Goal: Task Accomplishment & Management: Manage account settings

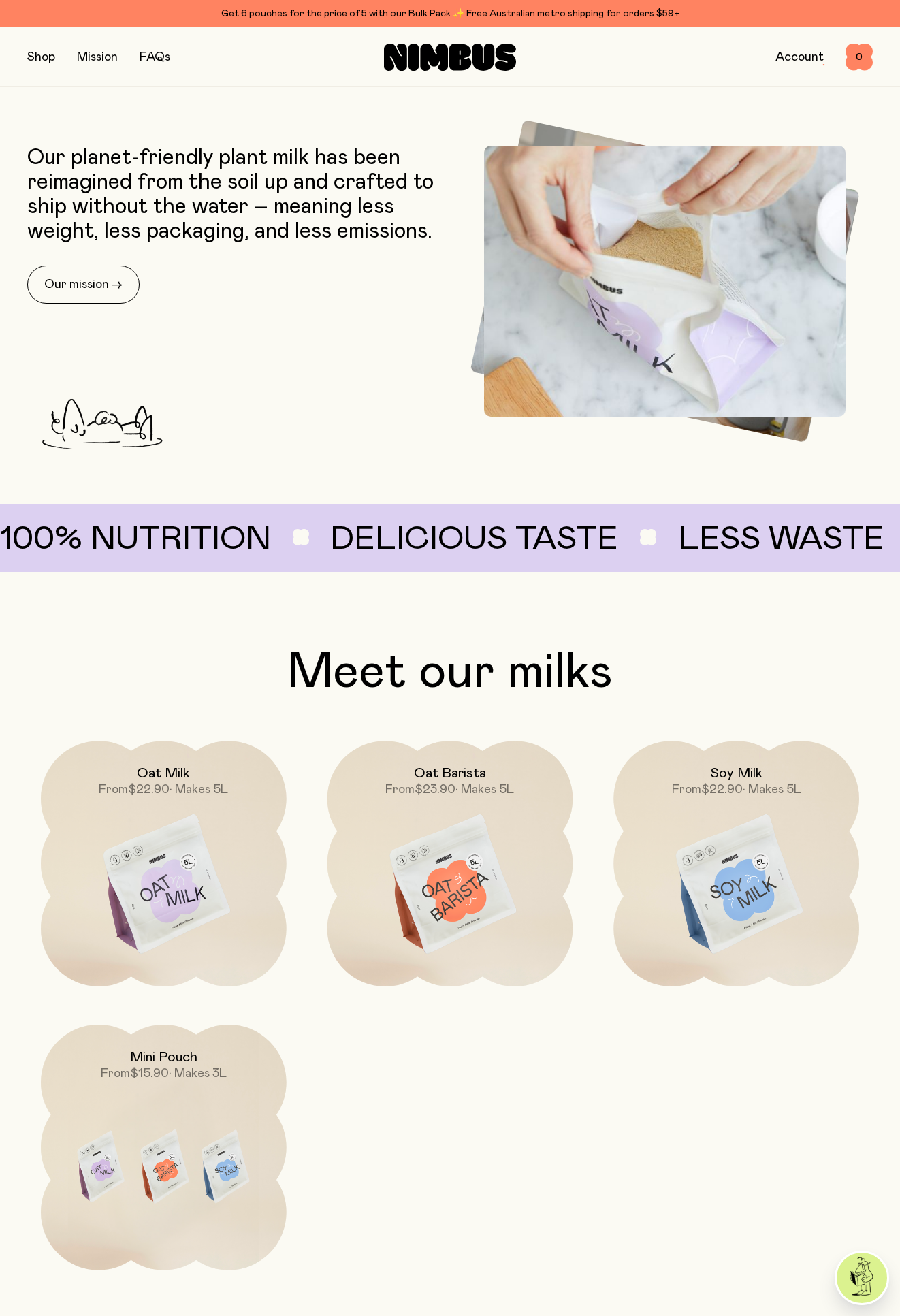
scroll to position [613, 0]
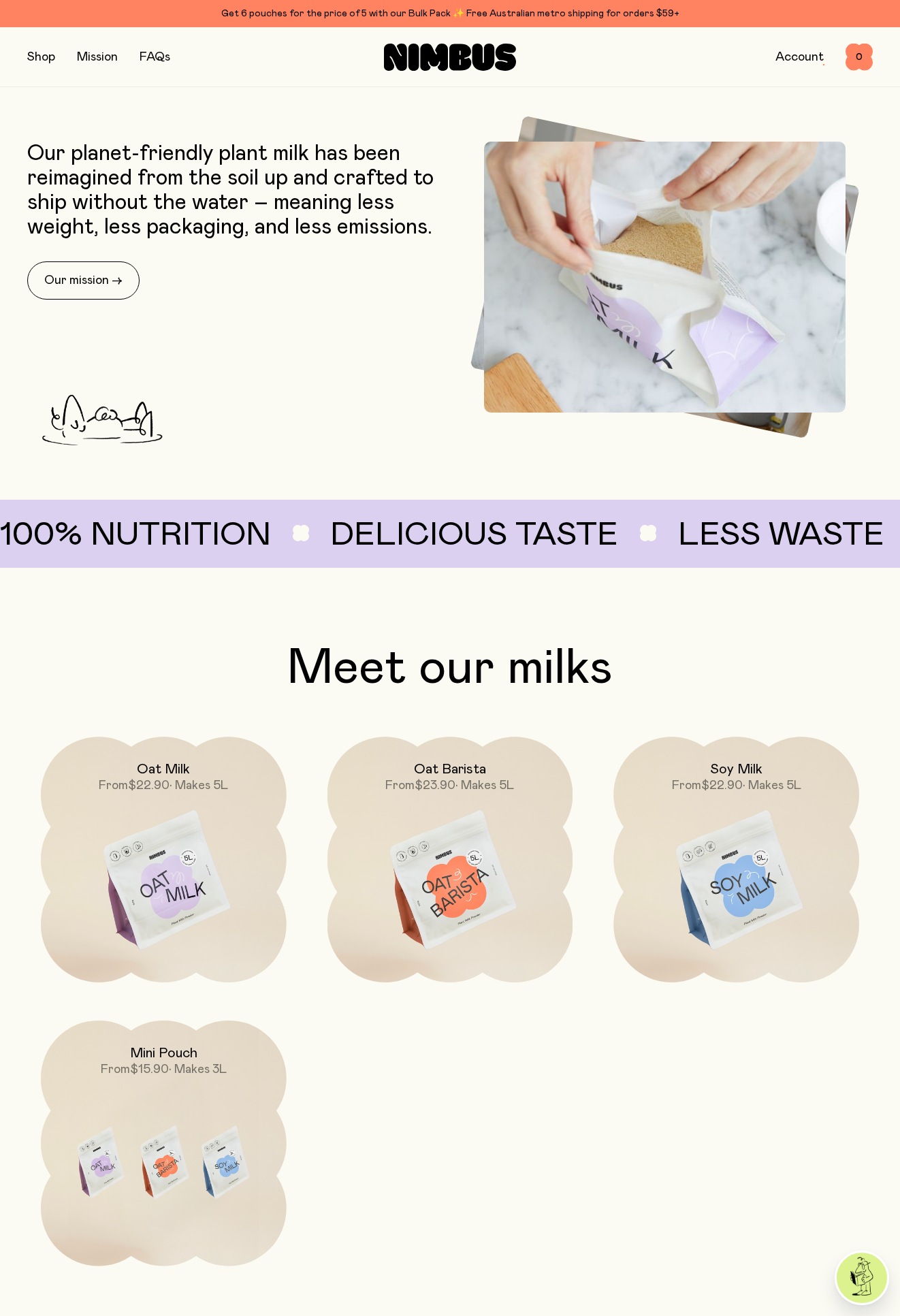
click at [795, 54] on link "Account" at bounding box center [799, 57] width 48 height 12
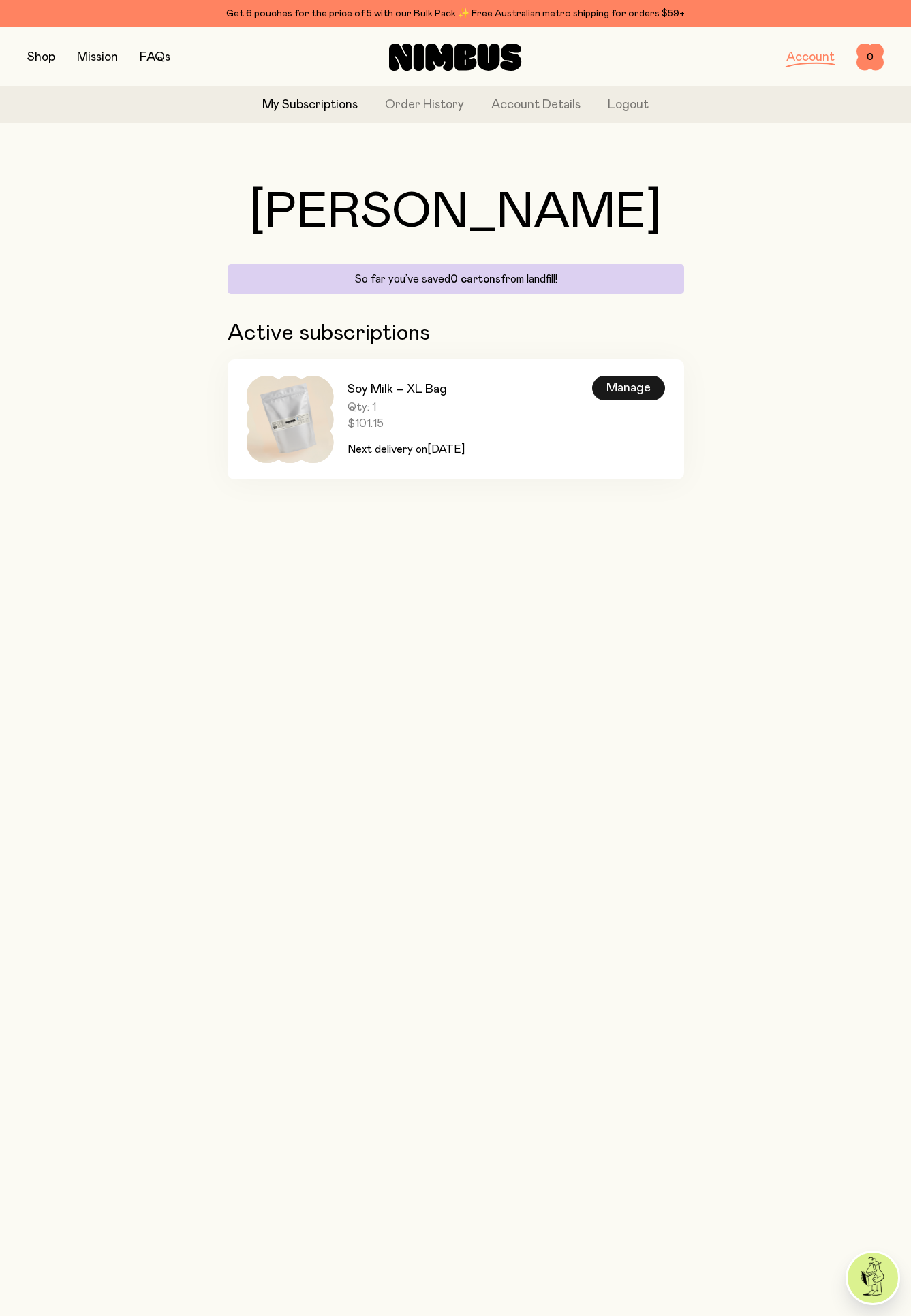
click at [605, 386] on div "Manage" at bounding box center [628, 388] width 73 height 24
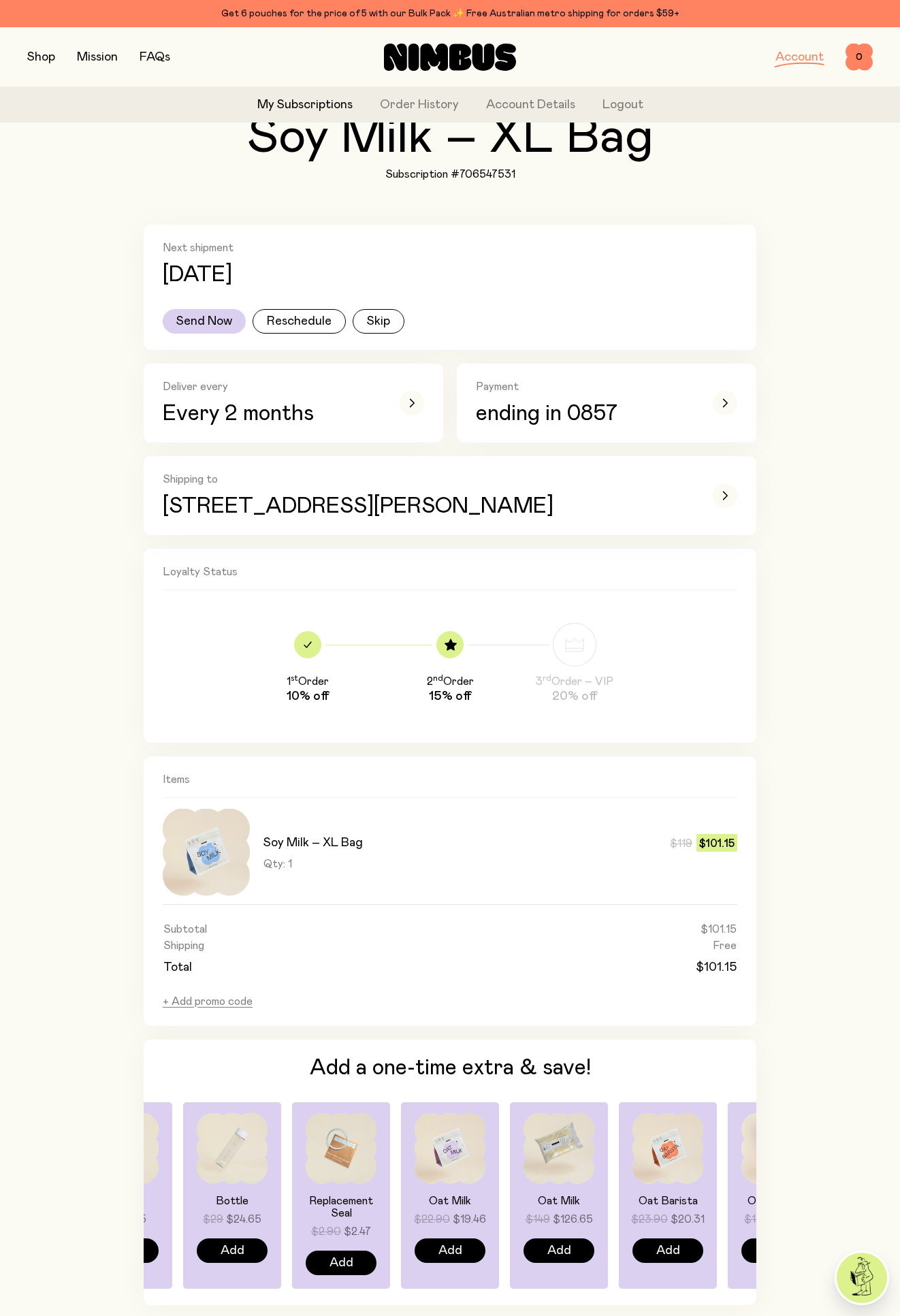
scroll to position [98, 0]
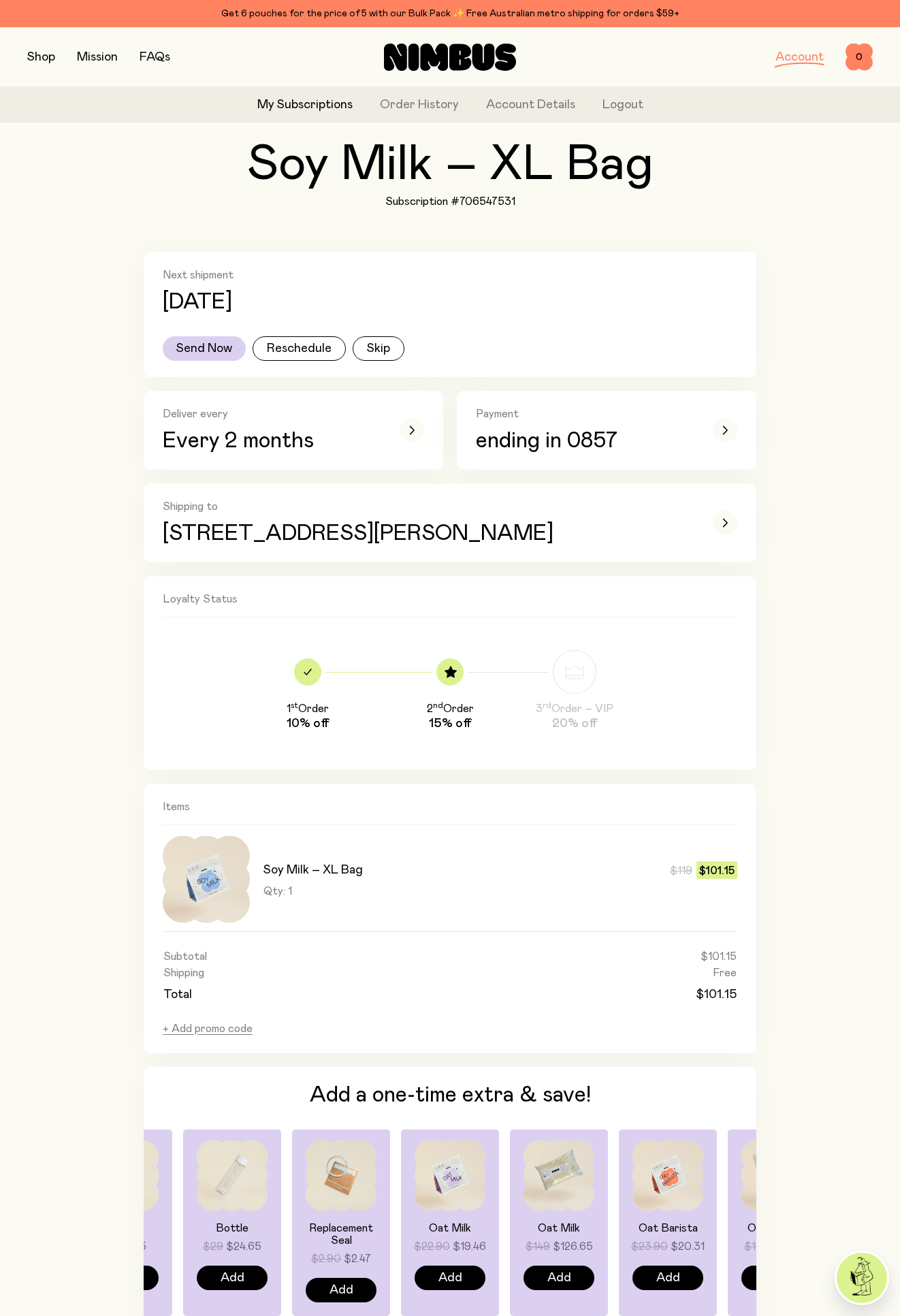
click at [451, 673] on icon at bounding box center [450, 671] width 12 height 11
click at [201, 346] on button "Send Now" at bounding box center [204, 348] width 83 height 24
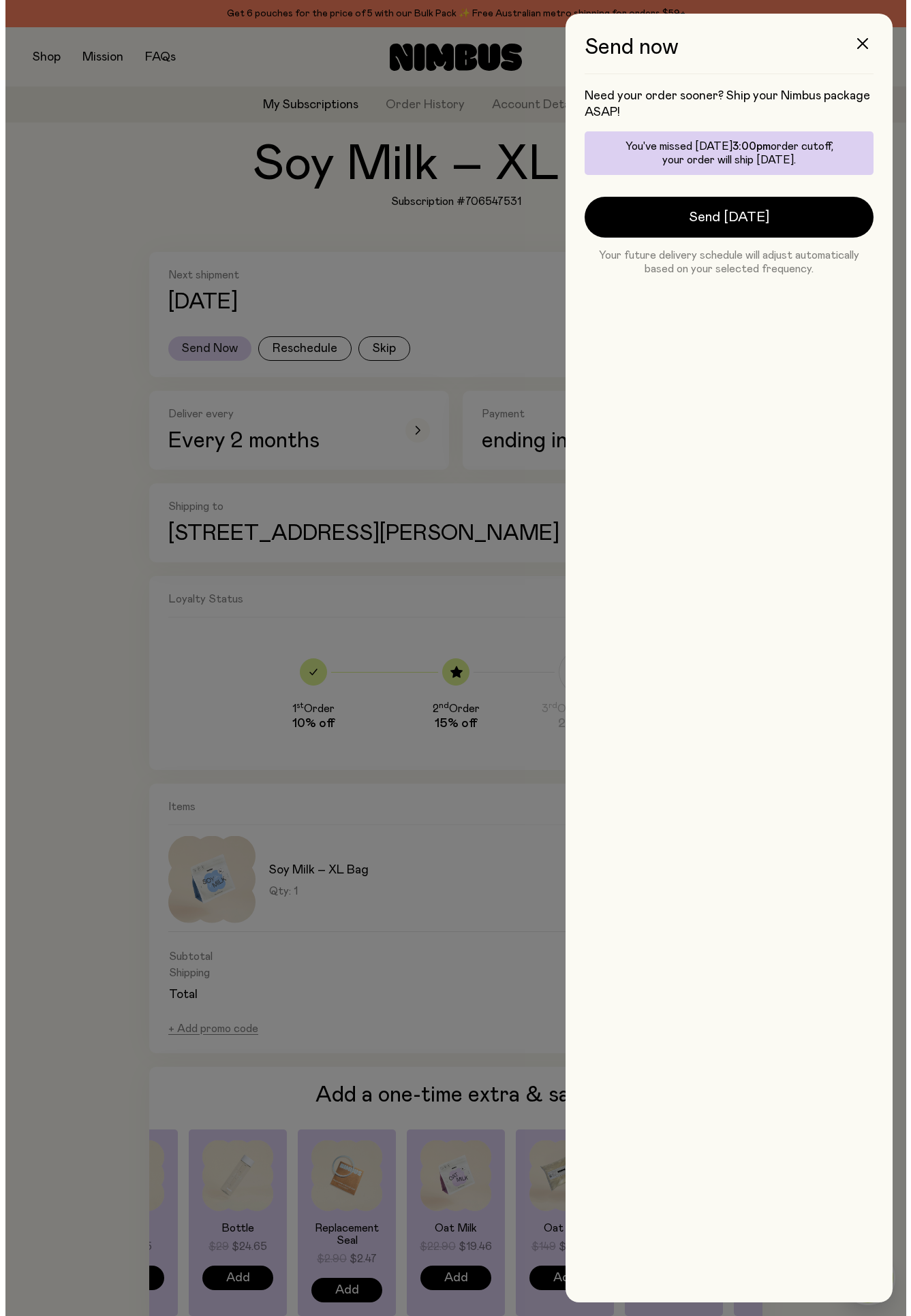
scroll to position [0, 0]
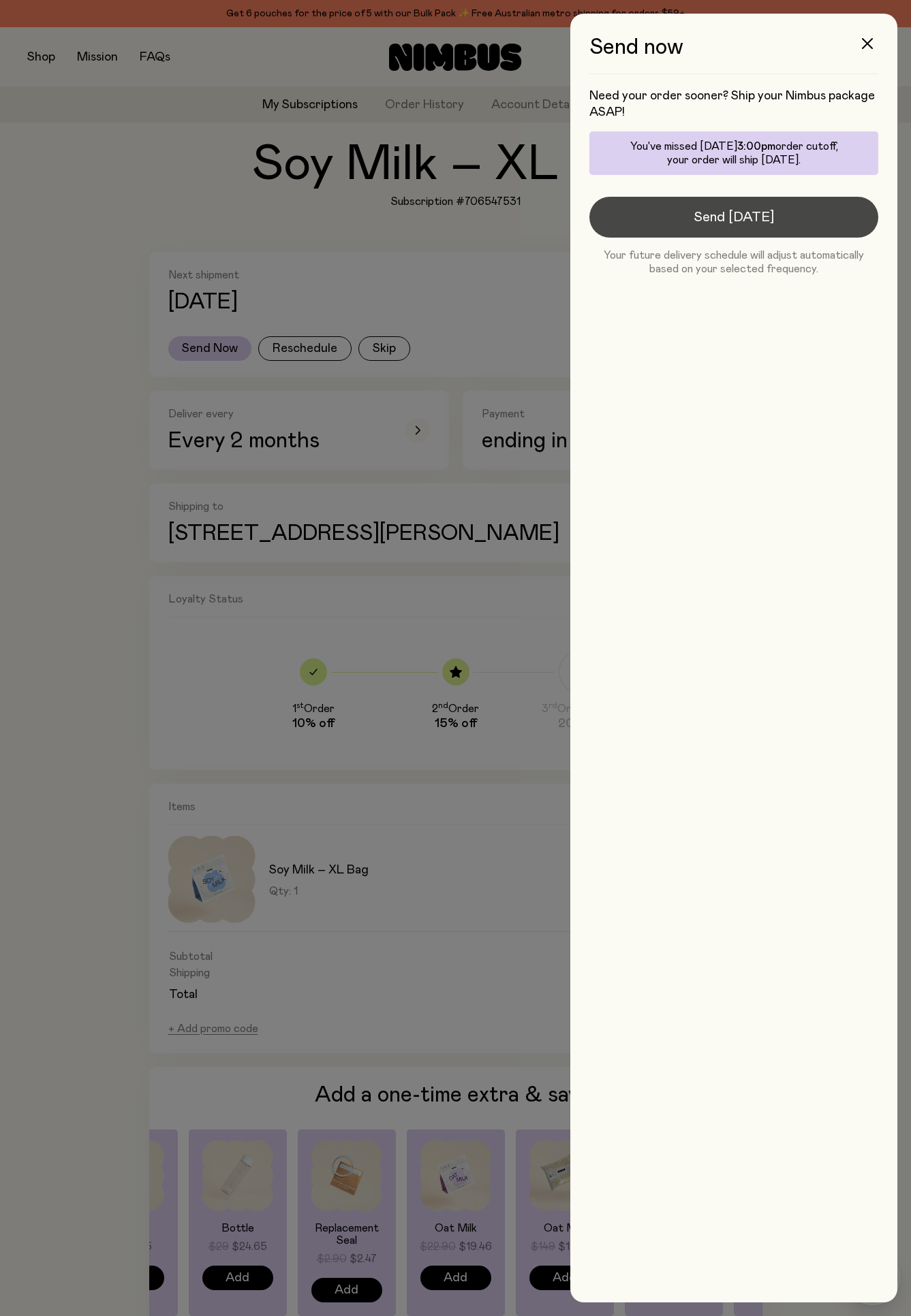
click at [735, 228] on button "Send [DATE]" at bounding box center [733, 217] width 289 height 41
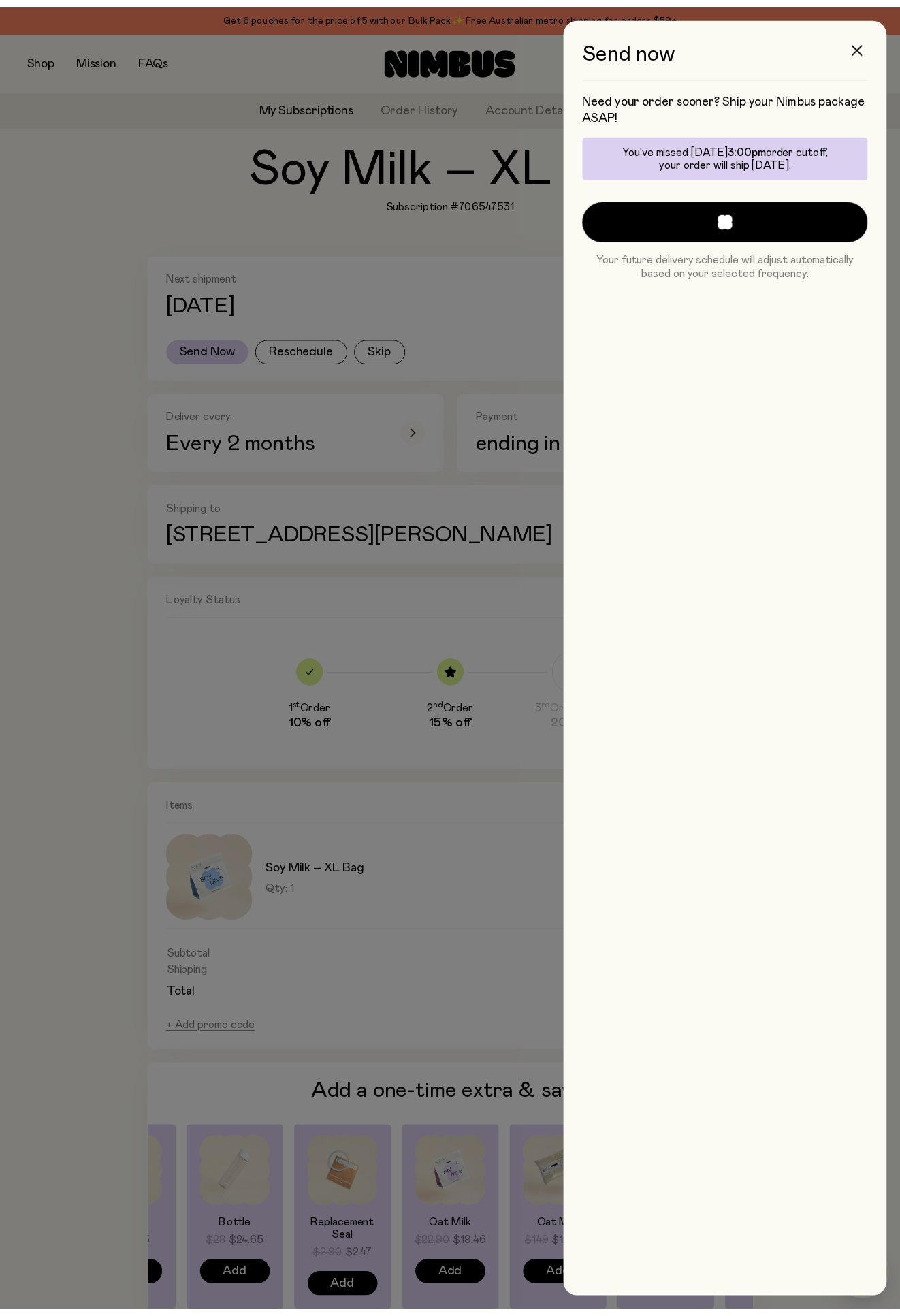
scroll to position [98, 0]
